Goal: Task Accomplishment & Management: Manage account settings

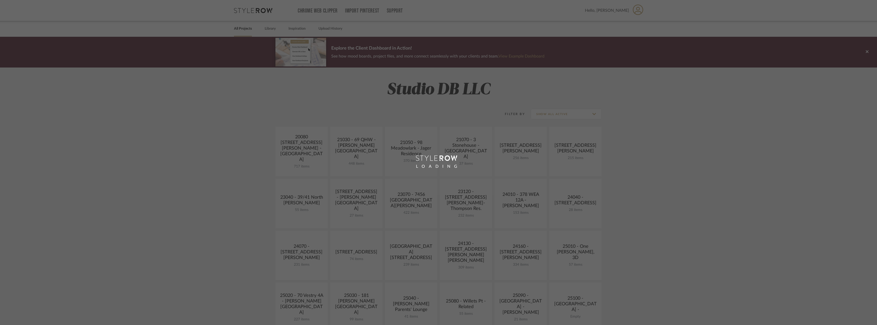
scroll to position [102, 0]
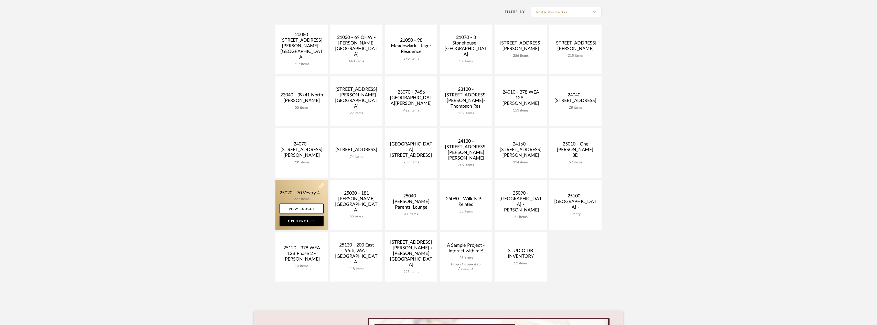
click at [310, 194] on link at bounding box center [302, 205] width 52 height 49
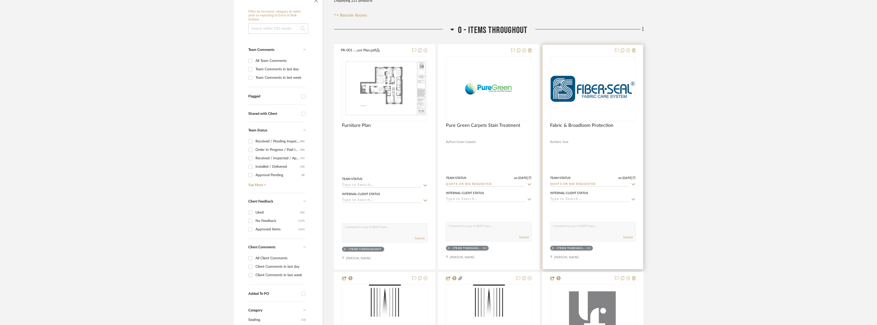
scroll to position [128, 0]
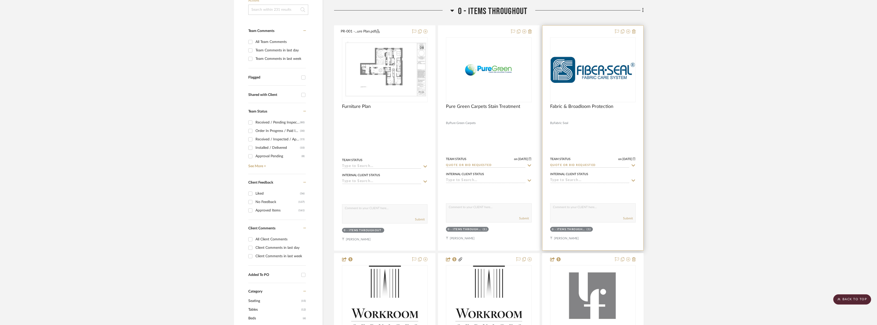
click at [597, 84] on div "0" at bounding box center [592, 70] width 85 height 65
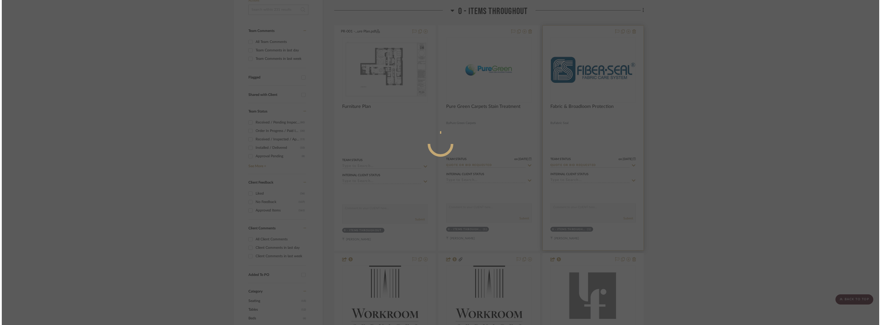
scroll to position [0, 0]
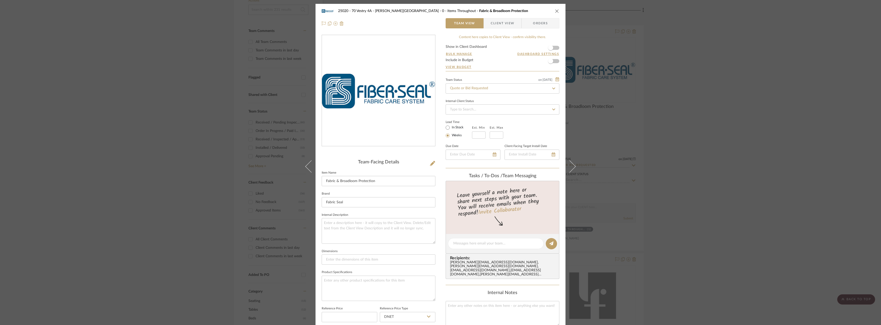
click at [514, 22] on span "Client View" at bounding box center [502, 23] width 37 height 10
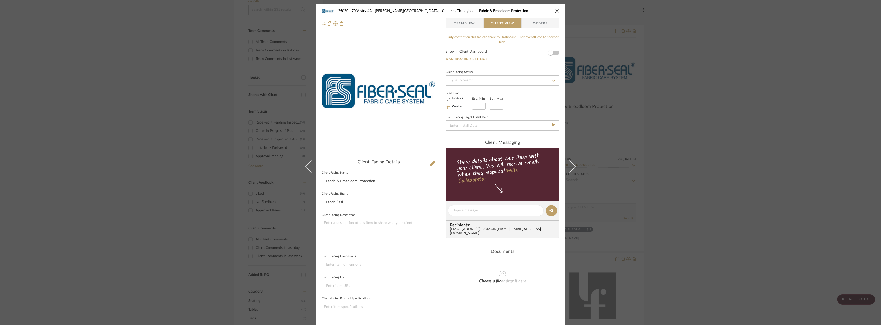
click at [372, 228] on textarea at bounding box center [379, 233] width 114 height 30
click at [401, 224] on textarea "Description: Stain Treatment on Upholstery Pieces and Broadloom Throughout. Uph…" at bounding box center [379, 233] width 114 height 30
click at [410, 224] on textarea "Description: Stain Treatment on Upholstery Pieces and Broadloom Throughout. Uph…" at bounding box center [379, 233] width 114 height 30
click at [409, 223] on textarea "Description: Stain Treatment on Upholstery Pieces and Broadloom Throughout. Uph…" at bounding box center [379, 233] width 114 height 30
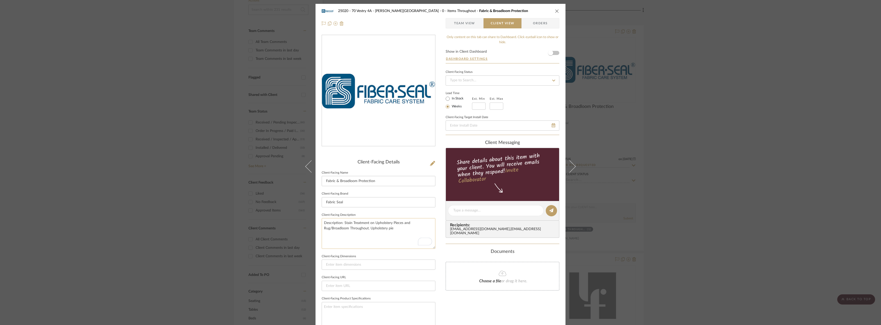
click at [400, 229] on textarea "Description: Stain Treatment on Upholstery Pieces and Rug/Broadloom Throughout.…" at bounding box center [379, 233] width 114 height 30
type textarea "Description: Stain Treatment on Upholstery Pieces and Rug/Broadloom Throughout.…"
click at [379, 230] on textarea "Description: Stain Treatment on Upholstery Pieces and Rug/Broadloom Throughout.…" at bounding box center [379, 233] width 114 height 30
click at [381, 229] on textarea "Description: Stain Treatment on Upholstery Pieces and Rug/Broadloom Throughout.…" at bounding box center [379, 233] width 114 height 30
drag, startPoint x: 374, startPoint y: 223, endPoint x: 376, endPoint y: 230, distance: 7.6
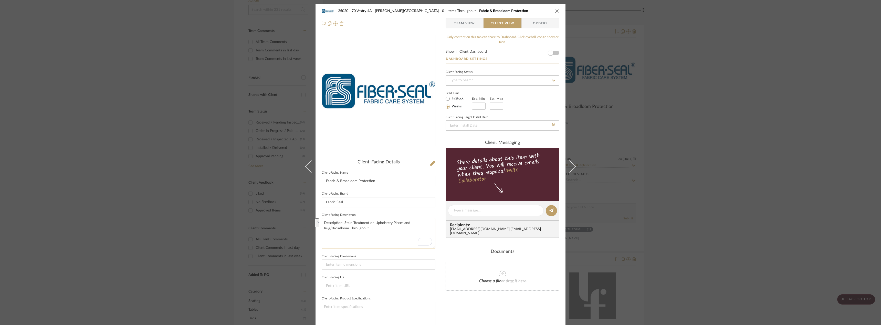
click at [376, 230] on textarea "Description: Stain Treatment on Upholstery Pieces and Rug/Broadloom Throughout.…" at bounding box center [379, 233] width 114 height 30
type textarea "Description: Stain Treatment for Living Room Upholstery and Rug, Family Room, V…"
click at [381, 229] on textarea "Description: Stain Treatment for Living Room Upholstery and Rug, Family Room, V…" at bounding box center [379, 233] width 114 height 30
click at [342, 223] on textarea "Description: Stain Treatment for Living Room Upholstery and Rug, Family Room, V…" at bounding box center [379, 233] width 114 height 30
paste textarea "fabric protection which reduces the absorbency of the surface and makes it much…"
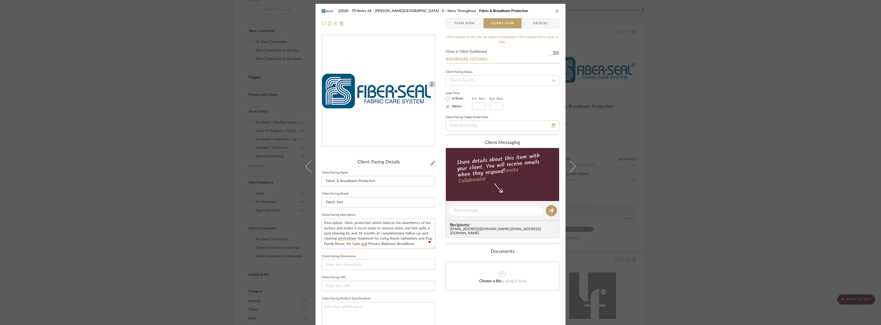
click at [343, 223] on textarea "Description: fabric protection which reduces the absorbency of the surface and …" at bounding box center [379, 233] width 114 height 30
click at [363, 244] on textarea "Description: fabric protection which reduces the absorbency of the surface and …" at bounding box center [379, 233] width 114 height 30
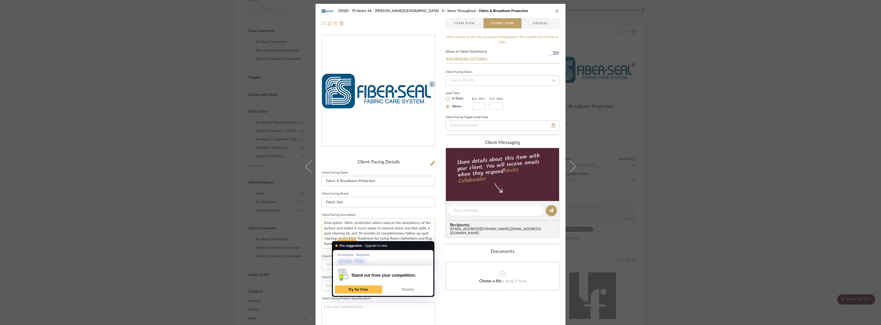
click at [347, 238] on textarea "Description: fabric protection which reduces the absorbency of the surface and …" at bounding box center [379, 233] width 114 height 30
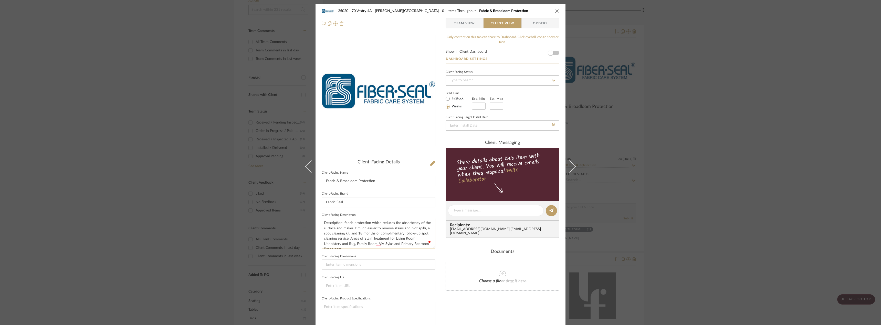
click at [364, 238] on textarea "Description: fabric protection which reduces the absorbency of the surface and …" at bounding box center [379, 233] width 114 height 30
click at [373, 239] on textarea "Description: fabric protection which reduces the absorbency of the surface and …" at bounding box center [379, 233] width 114 height 30
click at [388, 239] on textarea "Description: fabric protection which reduces the absorbency of the surface and …" at bounding box center [379, 233] width 114 height 30
click at [404, 237] on textarea "Description: fabric protection which reduces the absorbency of the surface and …" at bounding box center [379, 233] width 114 height 30
click at [394, 246] on textarea "Description: fabric protection which reduces the absorbency of the surface and …" at bounding box center [379, 233] width 114 height 30
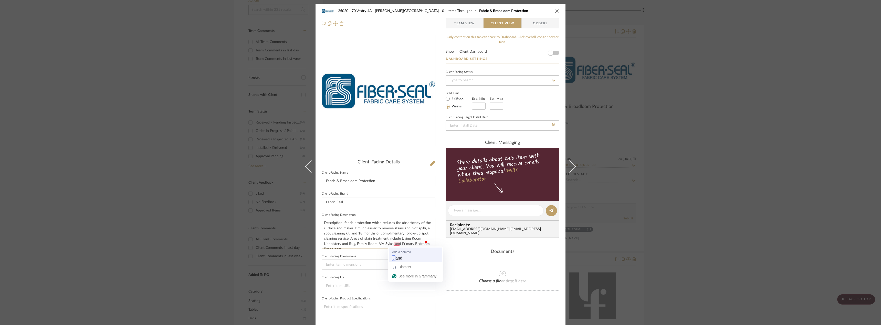
type textarea "Description: fabric protection which reduces the absorbency of the surface and …"
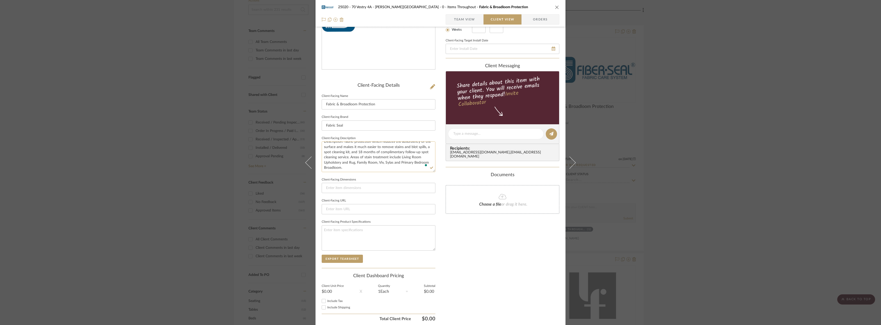
scroll to position [5, 0]
click at [395, 160] on textarea "Description: fabric protection which reduces the absorbency of the surface and …" at bounding box center [379, 157] width 114 height 30
click at [394, 163] on textarea "Description: fabric protection which reduces the absorbency of the surface and …" at bounding box center [379, 157] width 114 height 30
type textarea "Description: fabric protection which reduces the absorbency of the surface and …"
click at [393, 163] on textarea "Description: fabric protection which reduces the absorbency of the surface and …" at bounding box center [379, 157] width 114 height 30
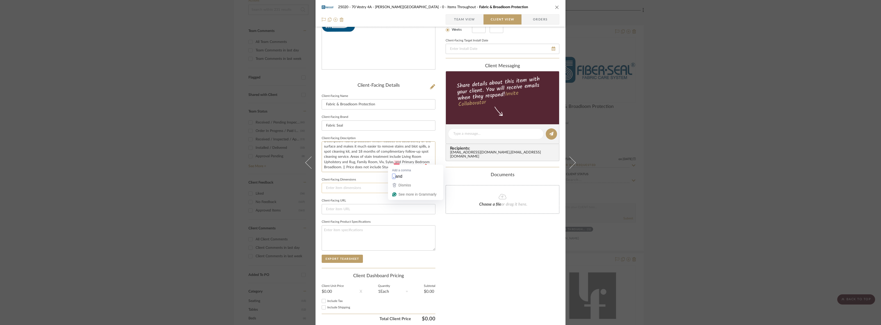
type textarea "Description: fabric protection which reduces the absorbency of the surface and …"
click at [339, 167] on textarea "Description: fabric protection which reduces the absorbency of the surface and …" at bounding box center [379, 157] width 114 height 30
click at [342, 146] on textarea "Description: fabric protection which reduces the absorbency of the surface and …" at bounding box center [379, 157] width 114 height 30
click at [404, 147] on textarea "Description: Proposal includes fabric protection which reduces the absorbency o…" at bounding box center [379, 157] width 114 height 30
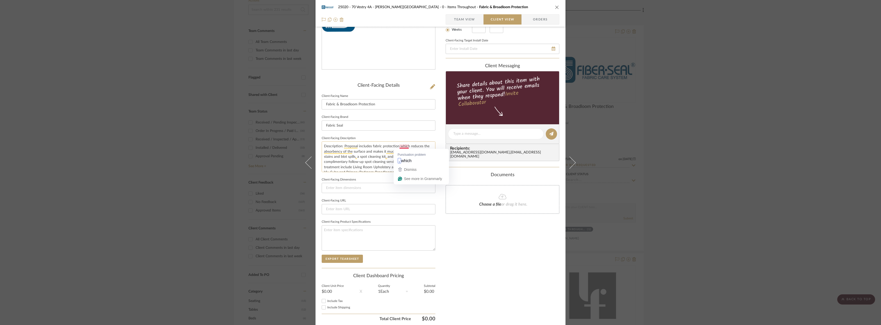
click at [365, 156] on textarea "Description: Proposal includes fabric protection which reduces the absorbency o…" at bounding box center [379, 157] width 114 height 30
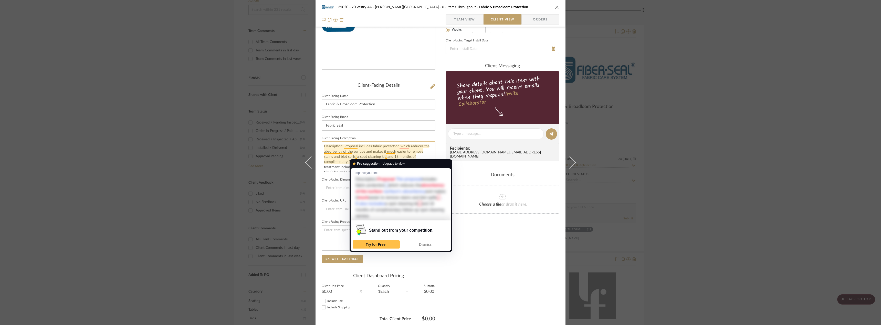
click at [355, 158] on textarea "Description: Proposal includes fabric protection which reduces the absorbency o…" at bounding box center [379, 157] width 114 height 30
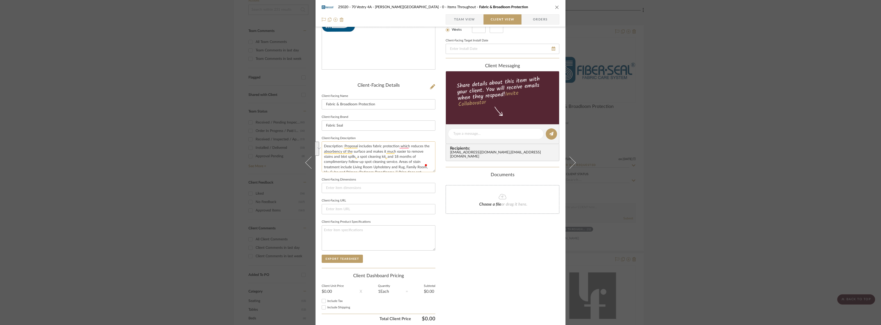
drag, startPoint x: 354, startPoint y: 157, endPoint x: 397, endPoint y: 146, distance: 43.7
click at [397, 146] on textarea "Description: Proposal includes fabric protection which reduces the absorbency o…" at bounding box center [379, 157] width 114 height 30
drag, startPoint x: 360, startPoint y: 157, endPoint x: 336, endPoint y: 156, distance: 23.6
click at [336, 156] on textarea "Description: Proposal includes fabric protection, a spot cleaning kit, and 18 m…" at bounding box center [379, 157] width 114 height 30
click at [353, 161] on textarea "Description: Proposal includes fabric protection, a spot cleaning kit, and 18 m…" at bounding box center [379, 157] width 114 height 30
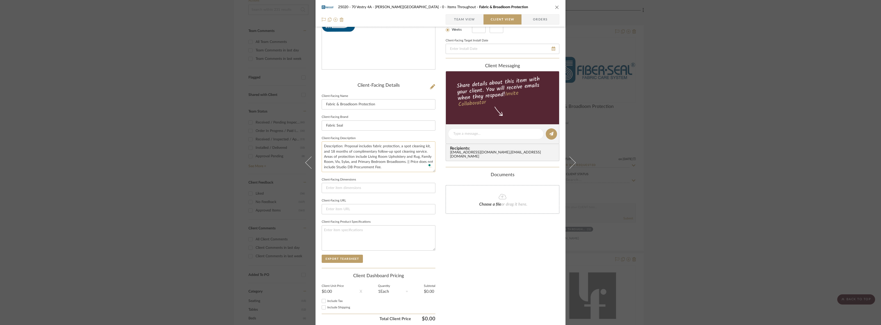
type textarea "Description: Proposal includes fabric protection, a spot cleaning kit, and 18 m…"
click at [347, 163] on textarea "Description: Proposal includes fabric protection, a spot cleaning kit, and 18 m…" at bounding box center [379, 157] width 114 height 30
type textarea "Description: Proposal includes fabric protection, a spot cleaning kit, and 18 m…"
click at [450, 19] on span "button" at bounding box center [450, 19] width 8 height 10
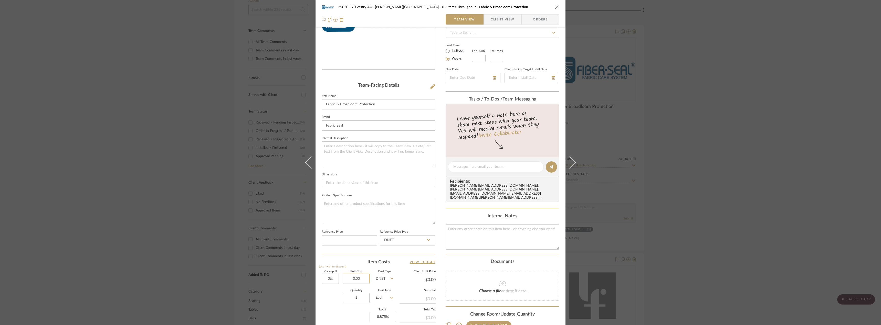
click at [355, 280] on input "0.00" at bounding box center [356, 279] width 27 height 10
type input "$6,810.50"
drag, startPoint x: 349, startPoint y: 265, endPoint x: 353, endPoint y: 260, distance: 6.4
click at [349, 265] on div "Item Costs View Budget" at bounding box center [379, 262] width 114 height 6
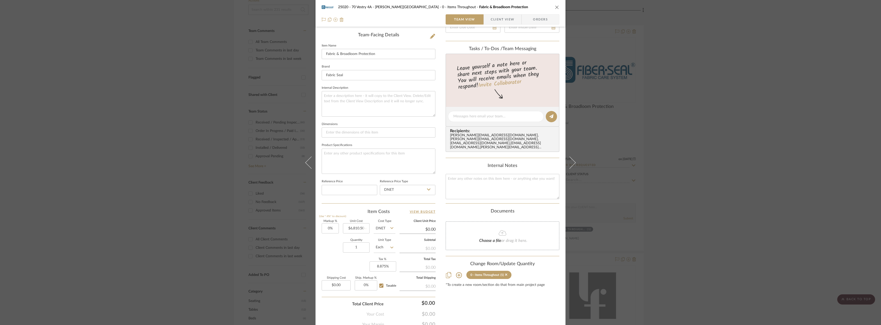
type input "$6,810.50"
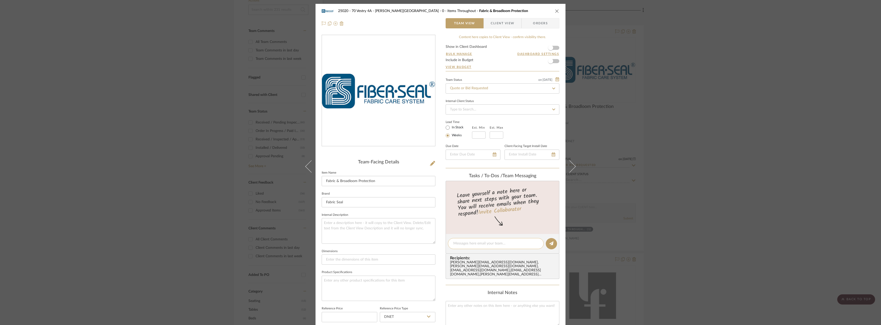
click at [474, 243] on textarea at bounding box center [495, 243] width 85 height 5
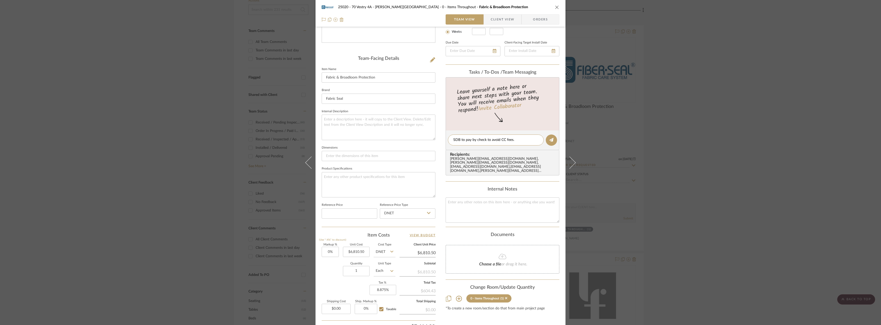
scroll to position [99, 0]
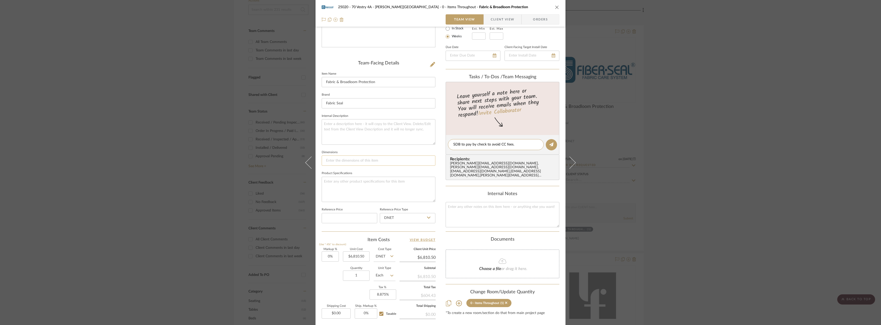
drag, startPoint x: 501, startPoint y: 146, endPoint x: 426, endPoint y: 157, distance: 75.6
click at [425, 157] on div "25020 - 70 Vestry 4A - [PERSON_NAME] 0 - Items Throughout Fabric & Broadloom Pr…" at bounding box center [440, 141] width 250 height 472
type textarea "SDB to pay by check to avoid CC fees."
click at [470, 205] on textarea "To enrich screen reader interactions, please activate Accessibility in Grammarl…" at bounding box center [503, 214] width 114 height 25
paste textarea "SDB to pay by check to avoid CC fees."
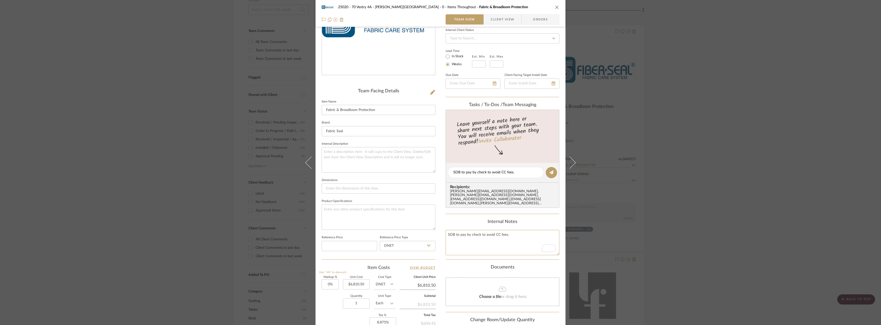
scroll to position [22, 0]
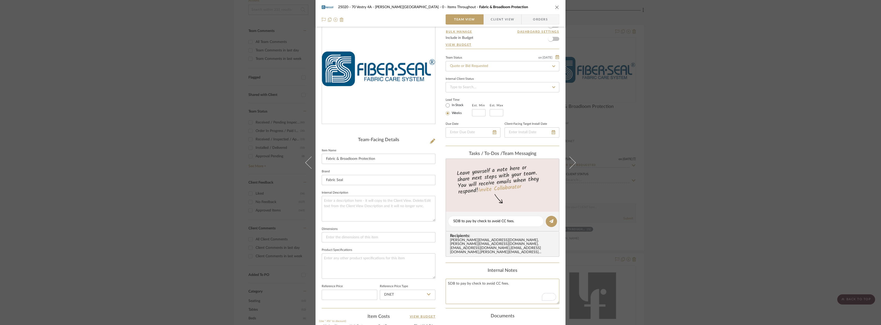
type textarea "SDB to pay by check to avoid CC fees."
click at [503, 20] on span "Client View" at bounding box center [503, 19] width 24 height 10
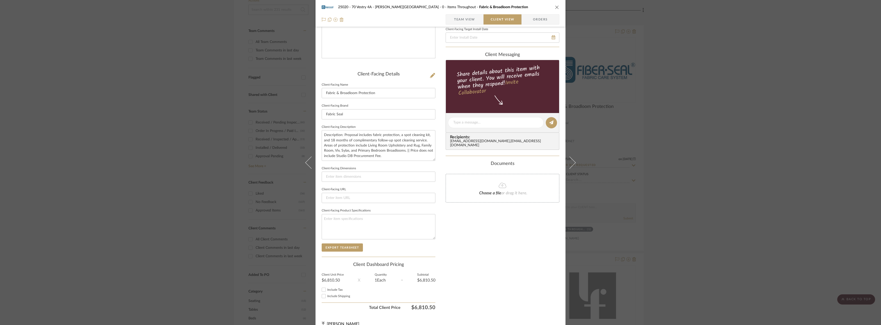
scroll to position [96, 0]
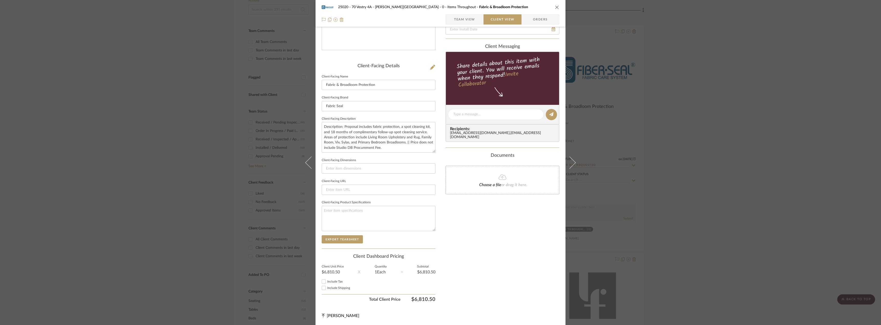
click at [323, 281] on input "Include Tax" at bounding box center [324, 282] width 6 height 6
checkbox input "true"
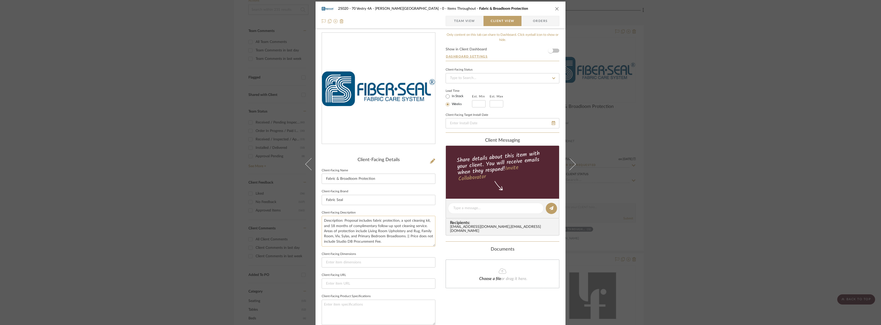
scroll to position [0, 0]
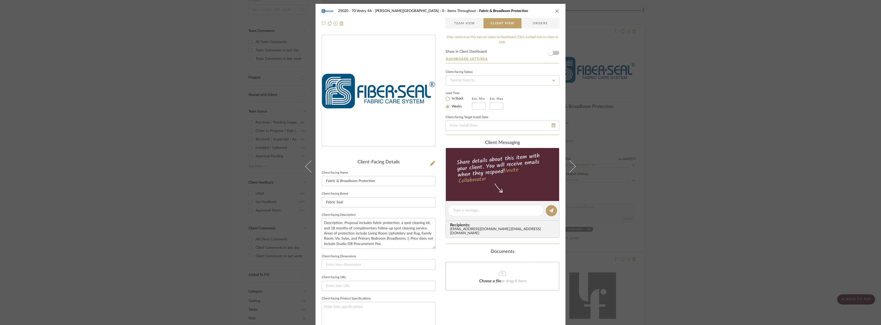
click at [470, 28] on div "25020 - 70 Vestry 4A - [PERSON_NAME] 0 - Items Throughout Fabric & Broadloom Pr…" at bounding box center [440, 17] width 250 height 27
click at [471, 26] on span "Team View" at bounding box center [464, 23] width 21 height 10
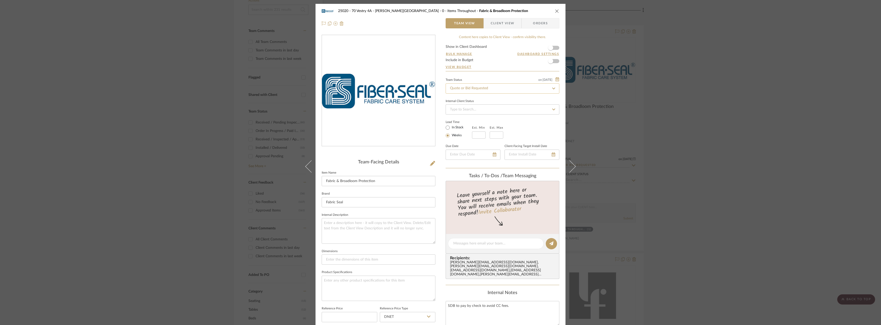
click at [454, 87] on input "Quote or Bid Requested" at bounding box center [503, 88] width 114 height 10
type input "pending"
click at [461, 101] on span "Pending Sr. Designer Approval" at bounding box center [472, 102] width 47 height 4
type input "[DATE]"
type input "Pending Sr. Designer Approval"
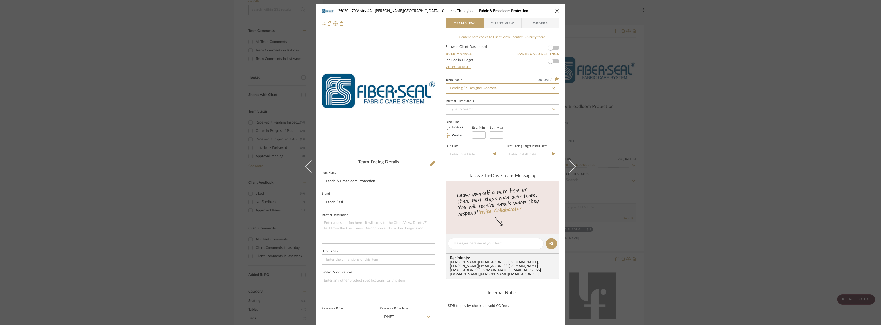
type input "[DATE]"
type input "Pending Sr. Designer Approval"
click at [695, 155] on div "25020 - 70 Vestry 4A - [PERSON_NAME] 0 - Items Throughout Fabric & Broadloom Pr…" at bounding box center [440, 162] width 881 height 325
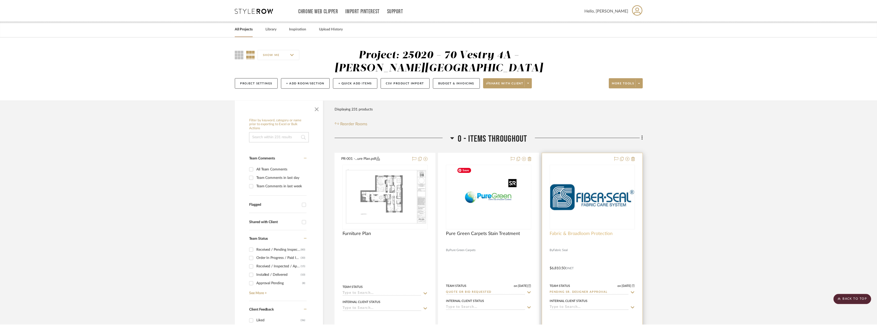
scroll to position [128, 0]
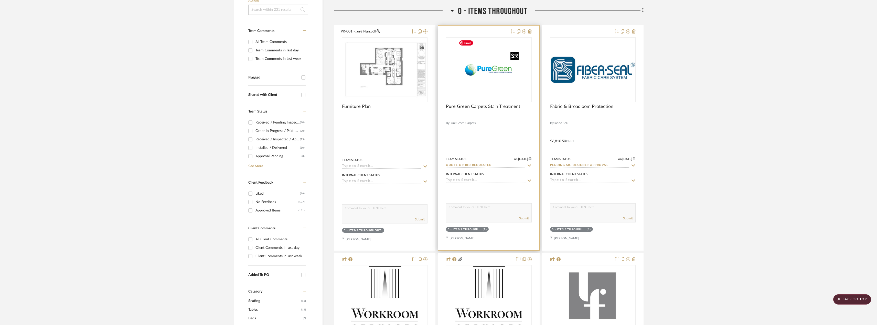
click at [493, 86] on img "0" at bounding box center [489, 70] width 64 height 64
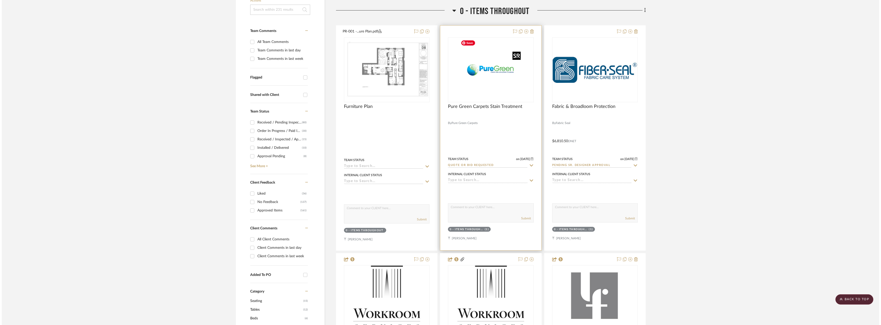
scroll to position [0, 0]
